Goal: Task Accomplishment & Management: Use online tool/utility

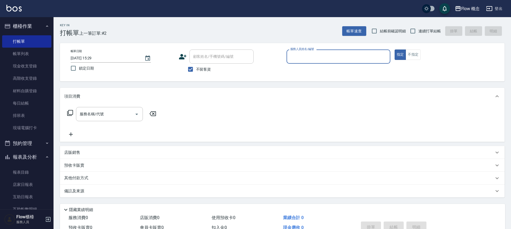
click at [307, 59] on input "服務人員姓名/編號" at bounding box center [338, 56] width 99 height 9
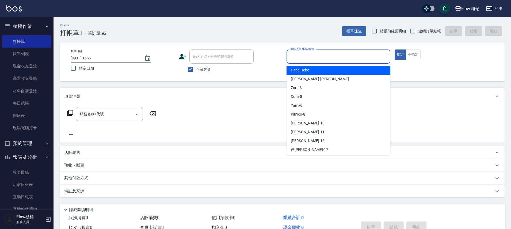
click at [303, 71] on span "Hebe -Hebe" at bounding box center [300, 70] width 18 height 6
type input "Hebe-Hebe"
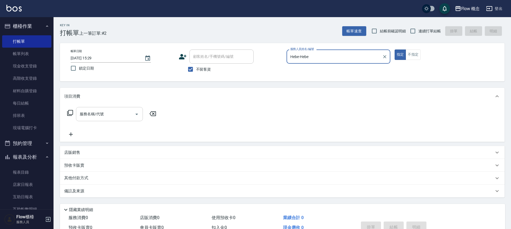
click at [137, 114] on icon "Open" at bounding box center [136, 114] width 3 height 1
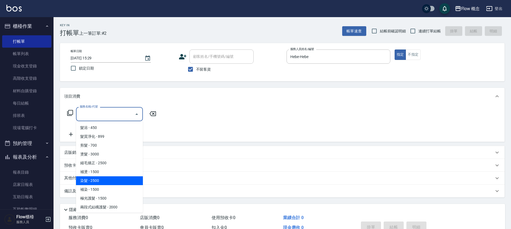
click at [112, 179] on span "染髮 - 2500" at bounding box center [109, 180] width 67 height 9
type input "染髮(401)"
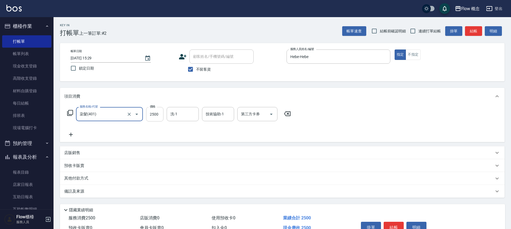
click at [159, 116] on input "2500" at bounding box center [154, 114] width 17 height 14
type input "2970"
click at [396, 227] on button "結帳" at bounding box center [394, 227] width 20 height 11
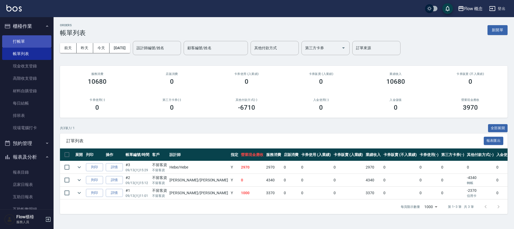
click at [18, 43] on link "打帳單" at bounding box center [26, 41] width 49 height 12
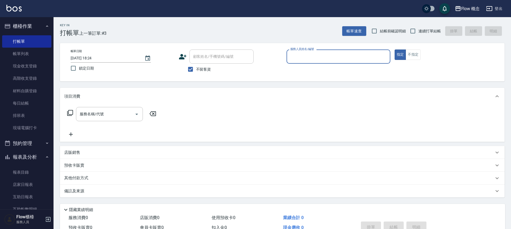
click at [358, 59] on input "服務人員姓名/編號" at bounding box center [338, 56] width 99 height 9
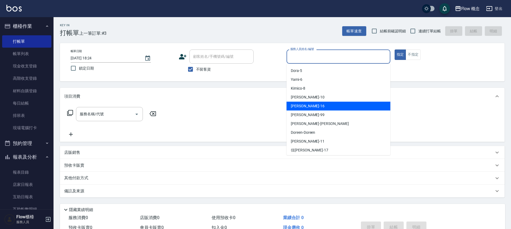
scroll to position [19, 0]
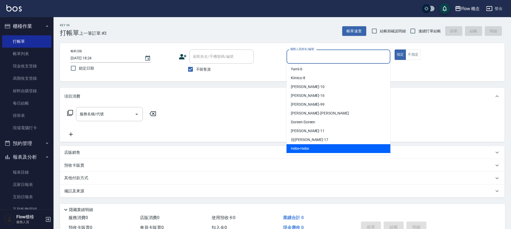
click at [308, 150] on span "Hebe -Hebe" at bounding box center [300, 149] width 18 height 6
type input "Hebe-Hebe"
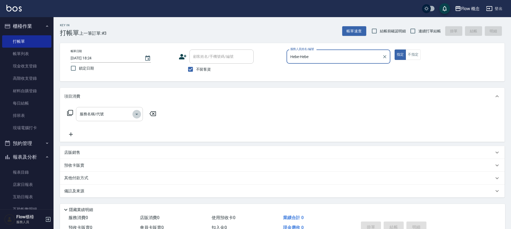
click at [137, 115] on icon "Open" at bounding box center [136, 114] width 6 height 6
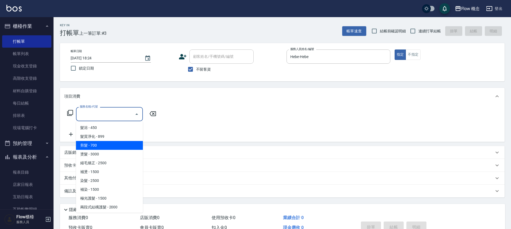
click at [112, 143] on span "剪髮 - 700" at bounding box center [109, 145] width 67 height 9
type input "剪髮(201)"
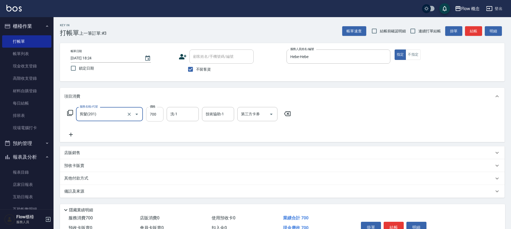
click at [160, 112] on input "700" at bounding box center [154, 114] width 17 height 14
type input "800"
click at [393, 227] on button "結帳" at bounding box center [394, 227] width 20 height 11
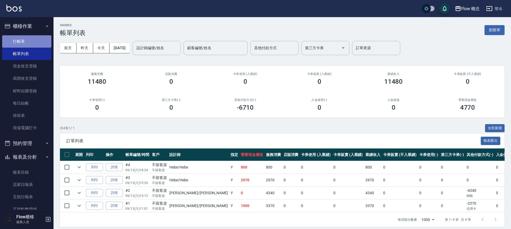
click at [34, 40] on link "打帳單" at bounding box center [26, 41] width 49 height 12
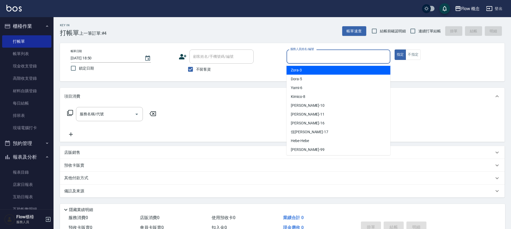
click at [322, 57] on input "服務人員姓名/編號" at bounding box center [338, 56] width 99 height 9
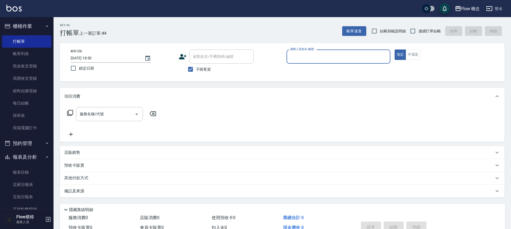
click at [322, 57] on input "服務人員姓名/編號" at bounding box center [338, 56] width 99 height 9
click at [317, 60] on input "服務人員姓名/編號" at bounding box center [338, 56] width 99 height 9
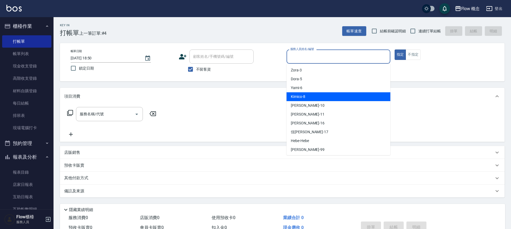
click at [252, 68] on div "不留客資" at bounding box center [216, 69] width 75 height 11
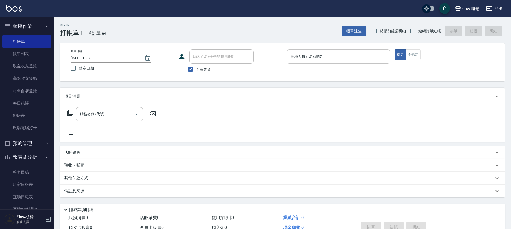
click at [322, 49] on div "服務人員姓名/編號" at bounding box center [338, 56] width 104 height 14
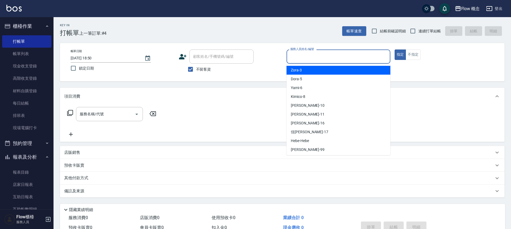
drag, startPoint x: 309, startPoint y: 71, endPoint x: 303, endPoint y: 77, distance: 8.4
click at [309, 72] on div "Zora -3" at bounding box center [338, 70] width 104 height 9
type input "Zora-3"
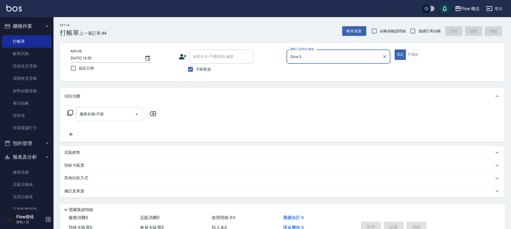
click at [101, 114] on input "服務名稱/代號" at bounding box center [105, 113] width 54 height 9
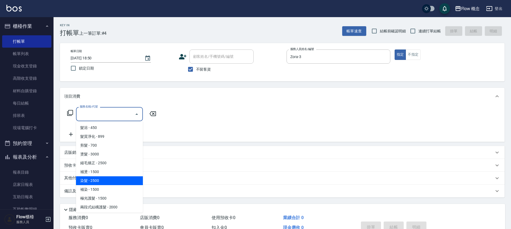
drag, startPoint x: 98, startPoint y: 177, endPoint x: 102, endPoint y: 171, distance: 7.4
click at [98, 177] on span "染髮 - 2500" at bounding box center [109, 180] width 67 height 9
type input "染髮(401)"
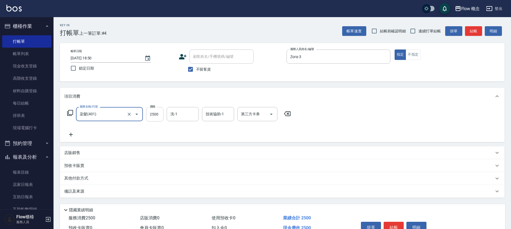
click at [147, 119] on input "2500" at bounding box center [154, 114] width 17 height 14
type input "1000"
click at [400, 229] on html "Flow 概念 登出 櫃檯作業 打帳單 帳單列表 現金收支登錄 高階收支登錄 材料自購登錄 每日結帳 排班表 現場電腦打卡 預約管理 預約管理 單日預約紀錄 …" at bounding box center [255, 128] width 511 height 256
click at [399, 226] on button "結帳" at bounding box center [394, 227] width 20 height 11
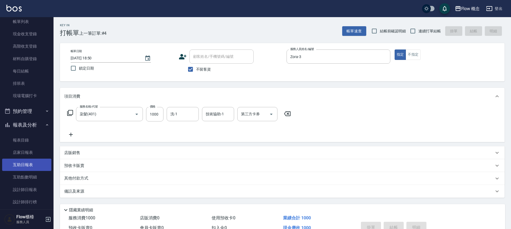
scroll to position [79, 0]
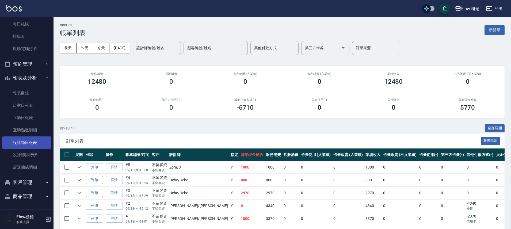
click at [25, 148] on link "設計師日報表" at bounding box center [26, 142] width 49 height 12
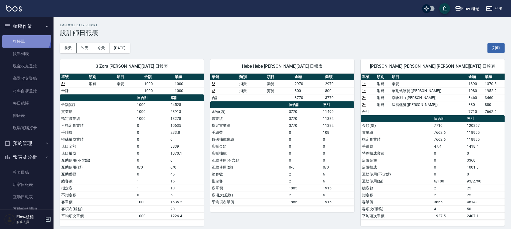
click at [19, 36] on link "打帳單" at bounding box center [26, 41] width 49 height 12
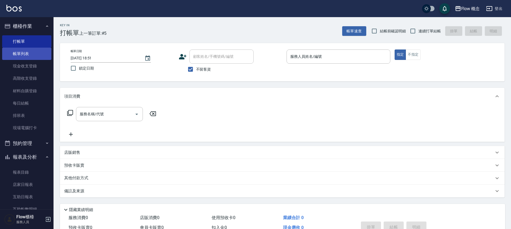
click at [45, 43] on link "打帳單" at bounding box center [26, 41] width 49 height 12
click at [36, 52] on link "帳單列表" at bounding box center [26, 54] width 49 height 12
click at [35, 52] on link "帳單列表" at bounding box center [26, 54] width 49 height 12
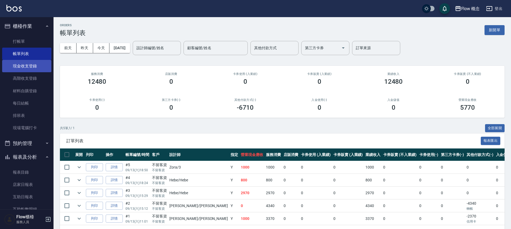
scroll to position [21, 0]
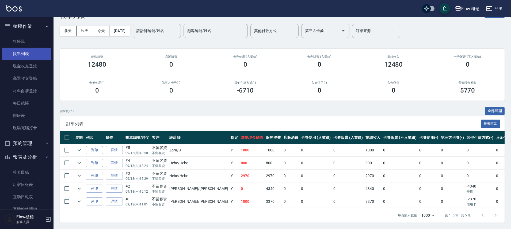
drag, startPoint x: 12, startPoint y: 44, endPoint x: 12, endPoint y: 56, distance: 11.8
click at [12, 44] on link "打帳單" at bounding box center [26, 41] width 49 height 12
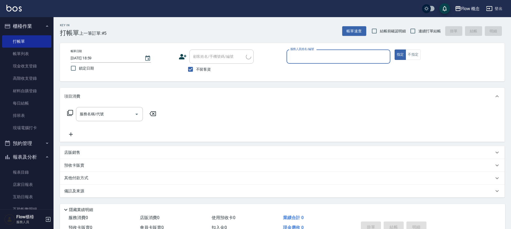
scroll to position [1, 0]
